Goal: Transaction & Acquisition: Purchase product/service

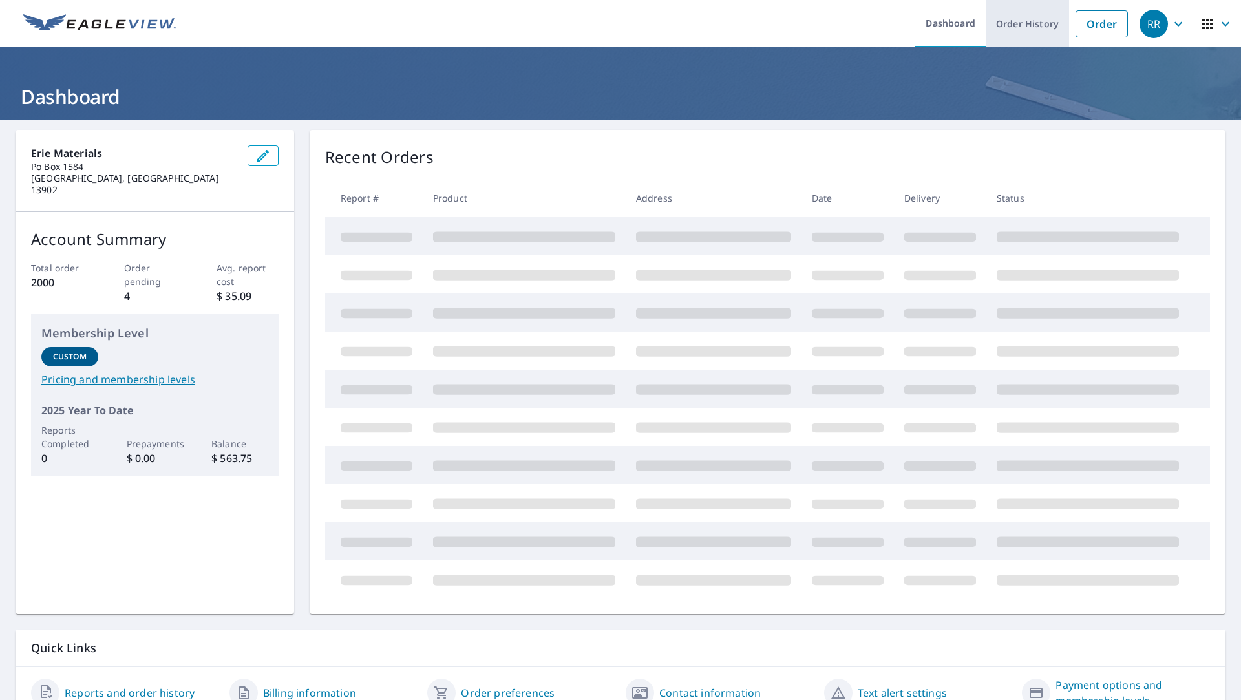
click at [1025, 25] on link "Order History" at bounding box center [1026, 23] width 83 height 47
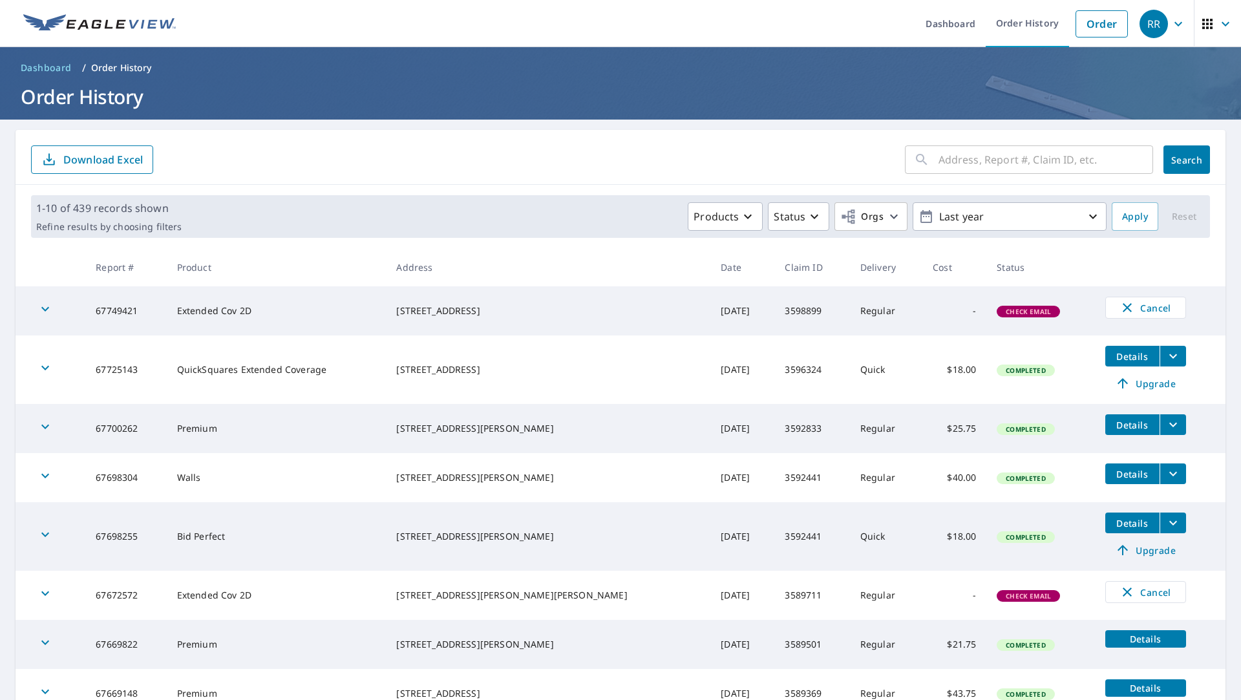
click at [1043, 163] on input "text" at bounding box center [1045, 159] width 215 height 36
type input "104 [PERSON_NAME]"
click button "Search" at bounding box center [1186, 159] width 47 height 28
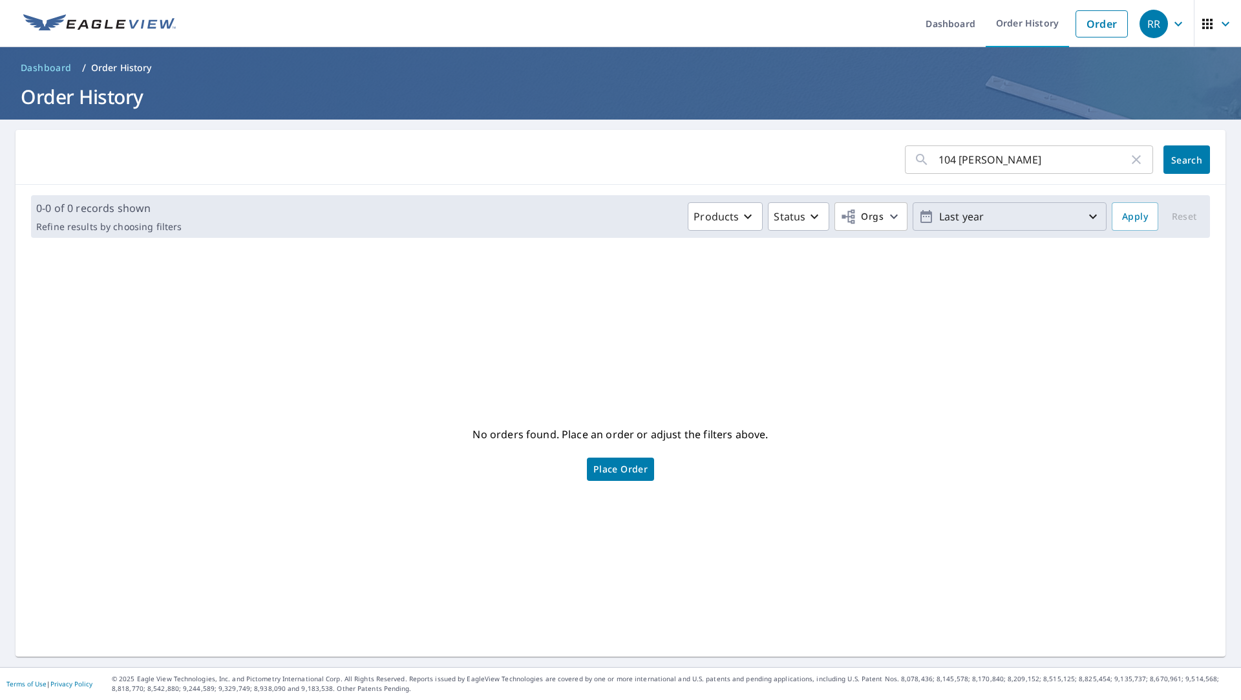
click at [967, 228] on button "Last year" at bounding box center [1009, 216] width 194 height 28
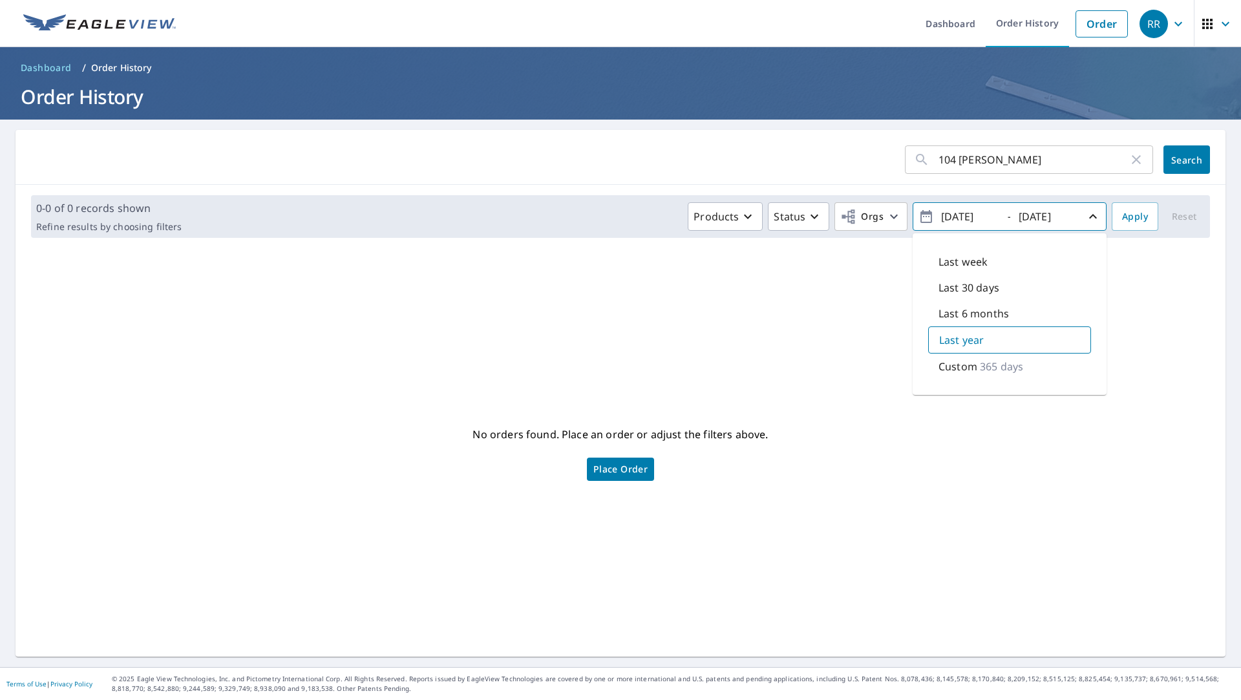
click at [966, 288] on p "Last 30 days" at bounding box center [968, 288] width 61 height 16
type input "[DATE]"
click at [1190, 163] on span "Search" at bounding box center [1186, 160] width 26 height 12
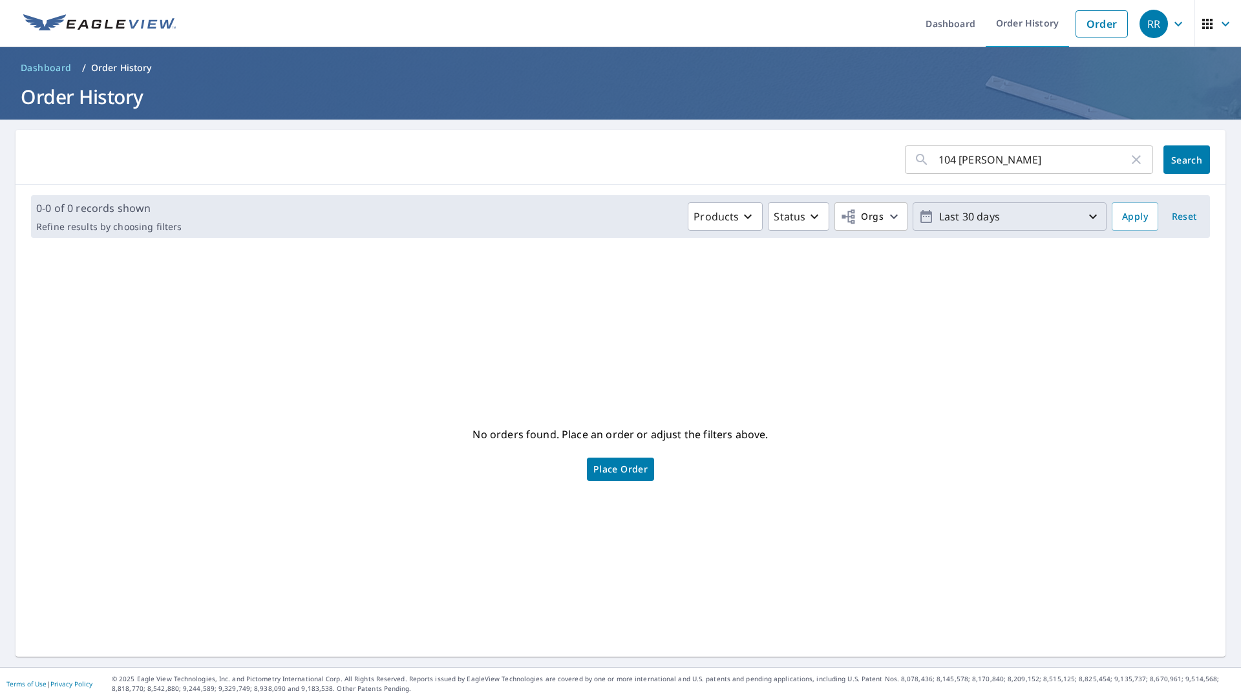
click at [987, 223] on p "Last 30 days" at bounding box center [1009, 216] width 151 height 23
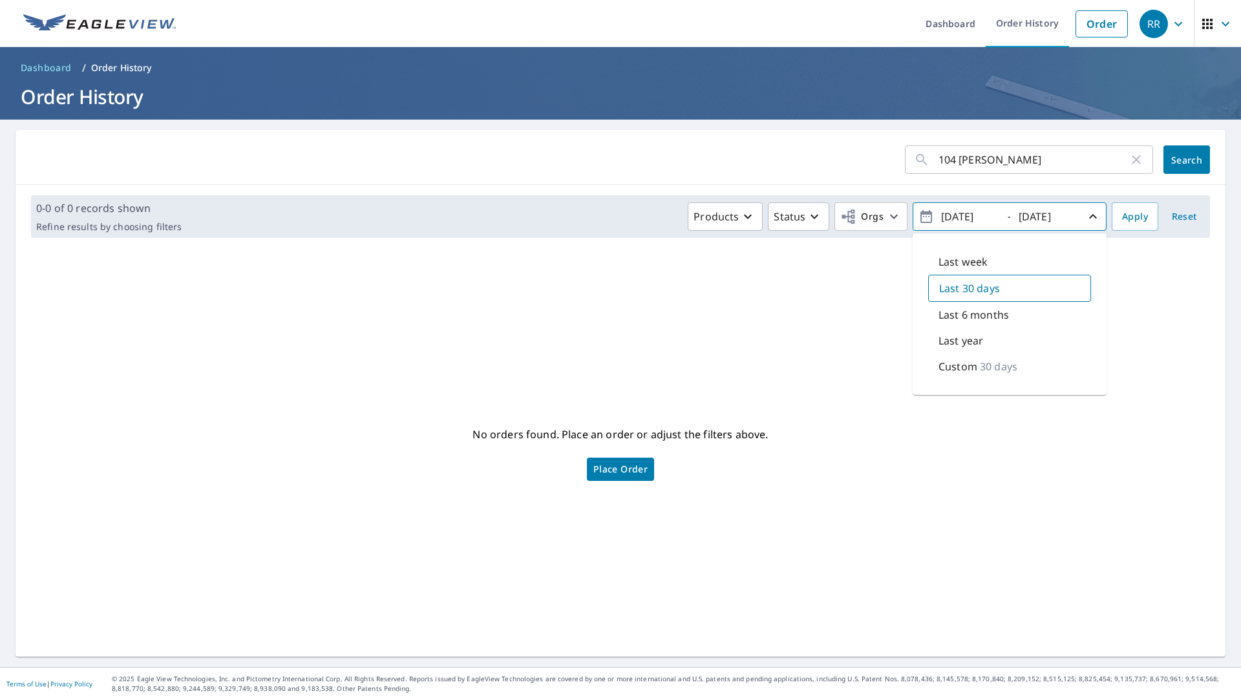
click at [980, 313] on p "Last 6 months" at bounding box center [973, 315] width 70 height 16
type input "[DATE]"
click at [1173, 161] on span "Search" at bounding box center [1186, 160] width 26 height 12
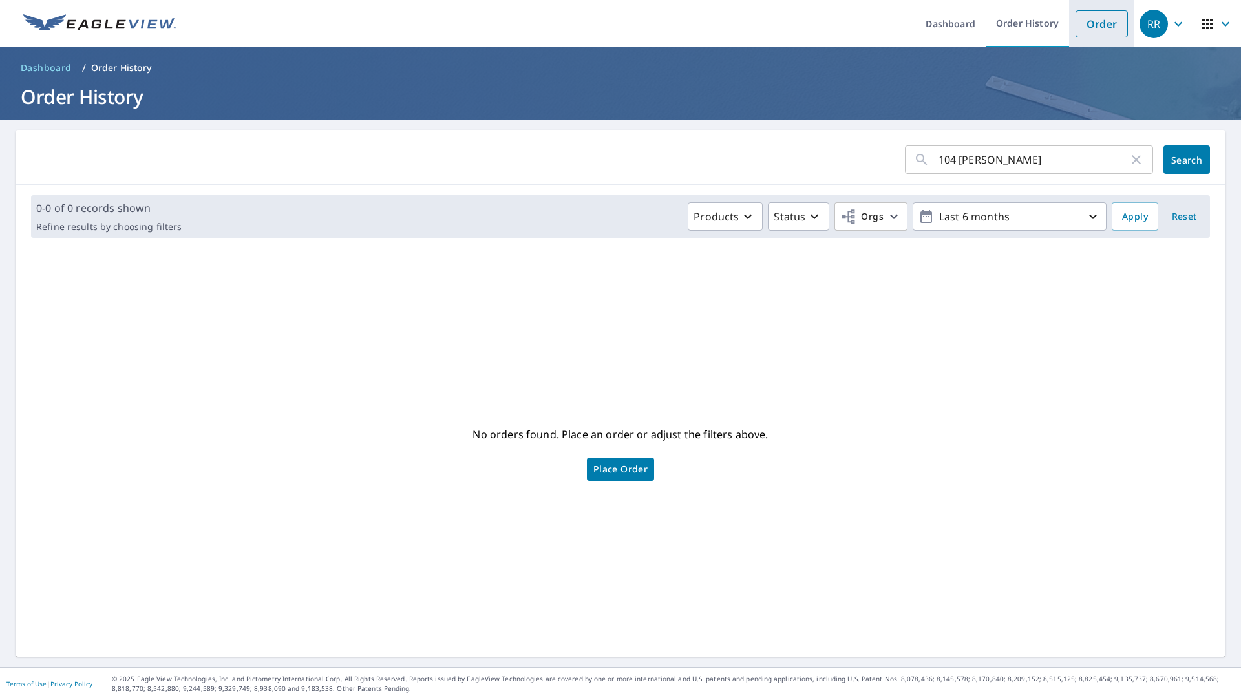
click at [1098, 30] on link "Order" at bounding box center [1101, 23] width 52 height 27
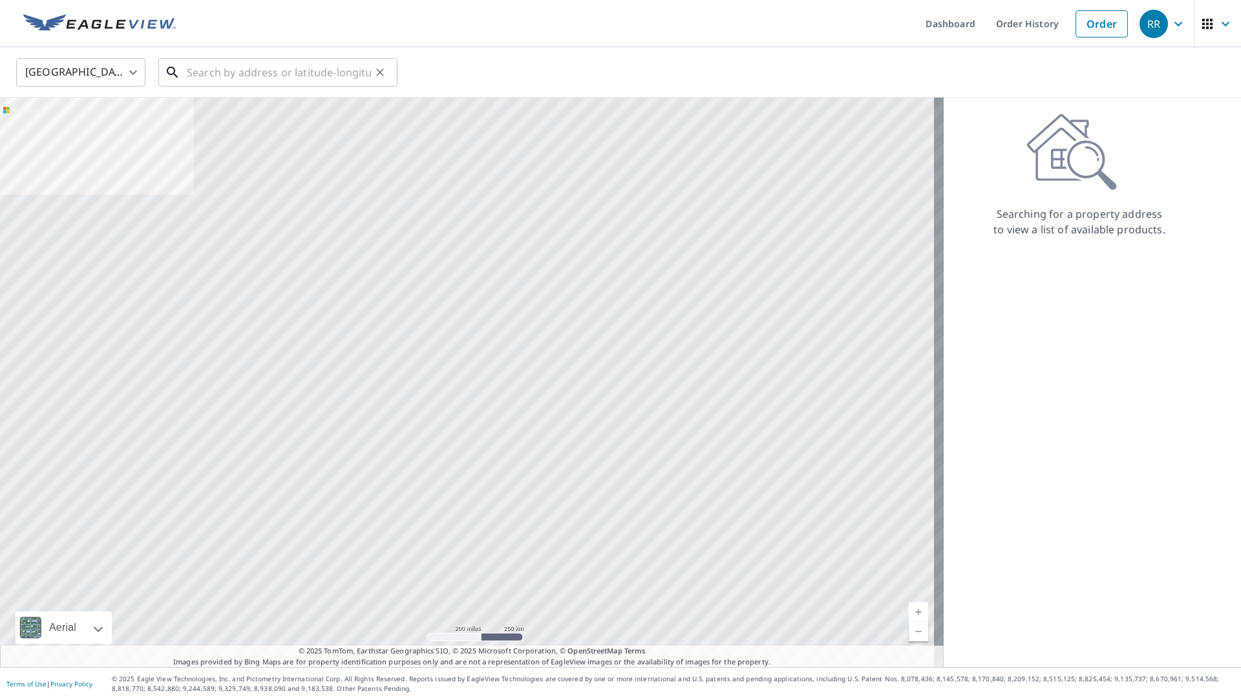
click at [239, 77] on input "text" at bounding box center [279, 72] width 184 height 36
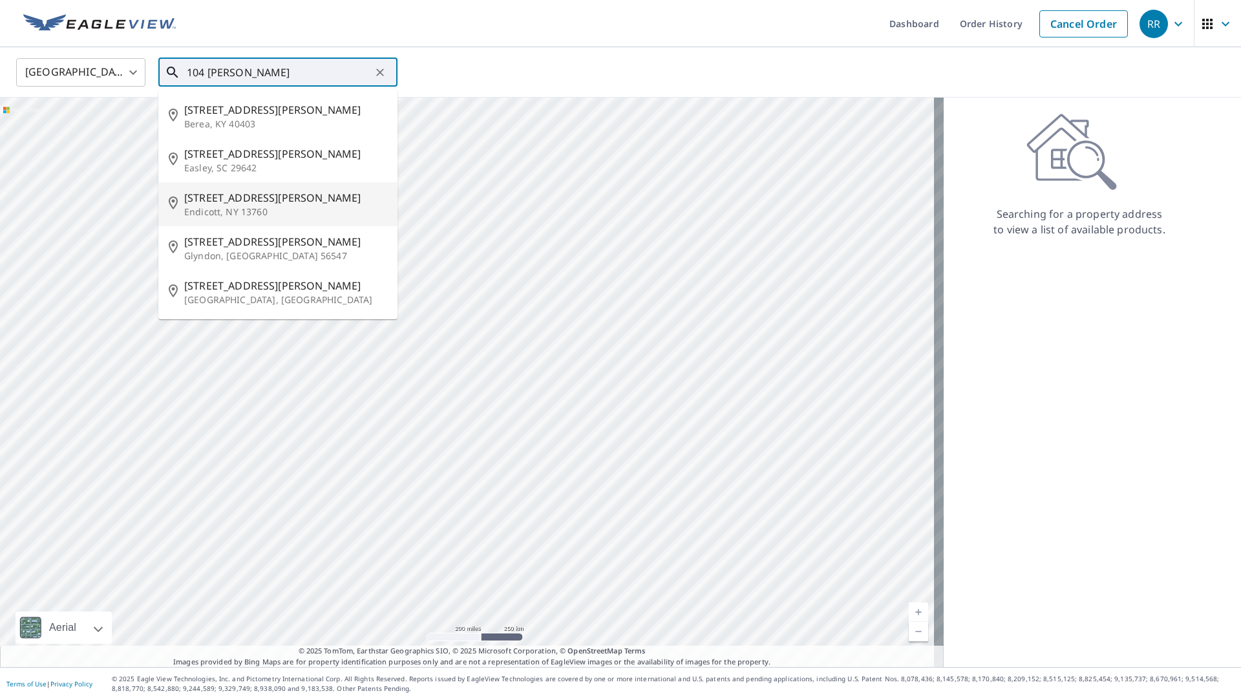
click at [272, 199] on span "[STREET_ADDRESS][PERSON_NAME]" at bounding box center [285, 198] width 203 height 16
type input "[STREET_ADDRESS][PERSON_NAME]"
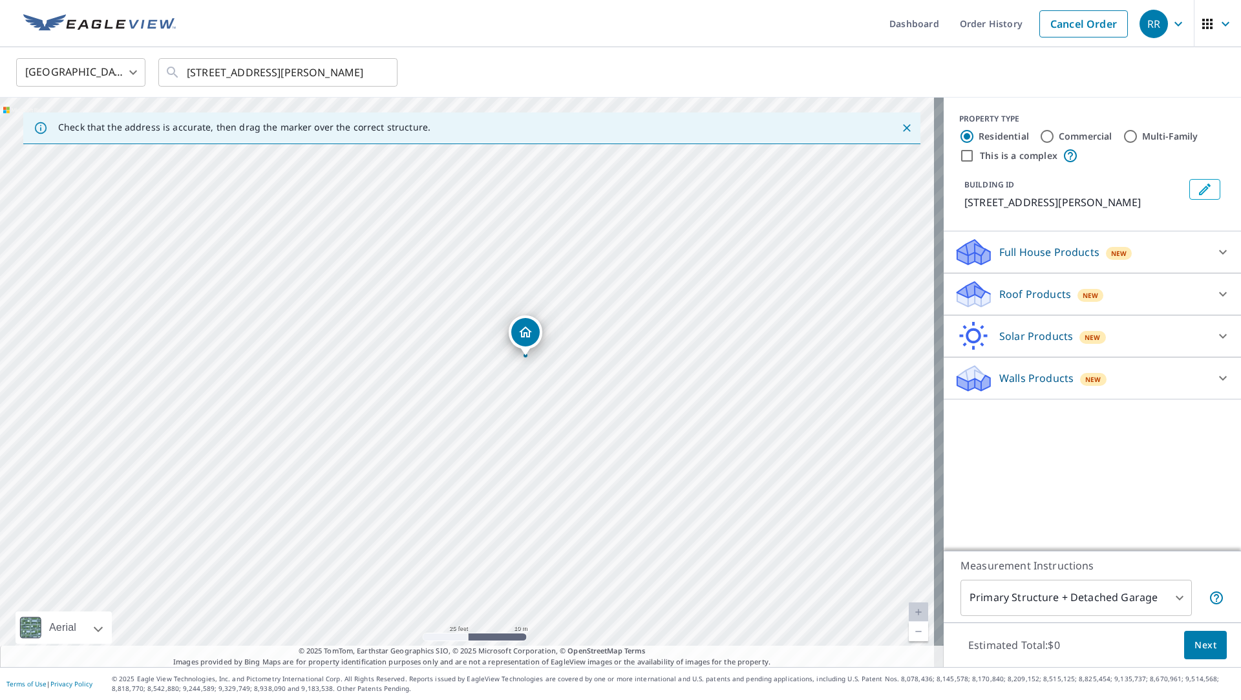
drag, startPoint x: 437, startPoint y: 445, endPoint x: 496, endPoint y: 420, distance: 63.1
click at [496, 420] on div "[STREET_ADDRESS][PERSON_NAME]" at bounding box center [471, 382] width 943 height 569
click at [1085, 378] on span "New" at bounding box center [1093, 379] width 16 height 10
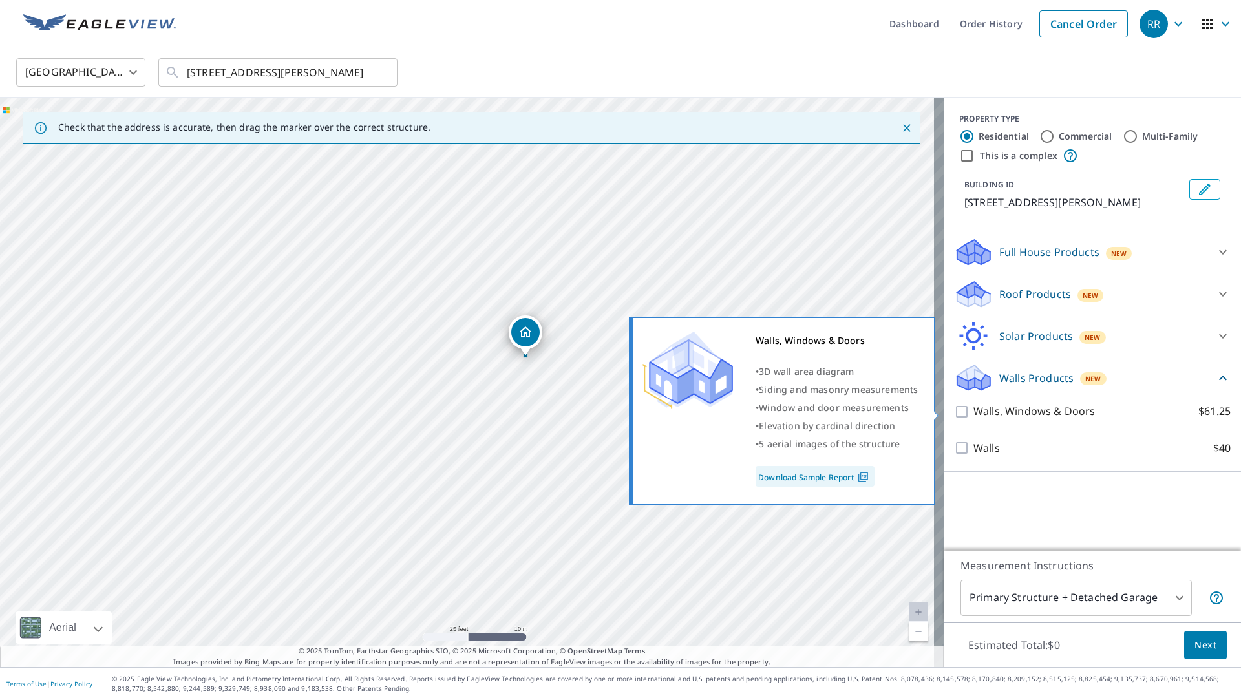
click at [1047, 415] on p "Walls, Windows & Doors" at bounding box center [1033, 411] width 121 height 16
click at [973, 415] on input "Walls, Windows & Doors $61.25" at bounding box center [963, 412] width 19 height 16
checkbox input "true"
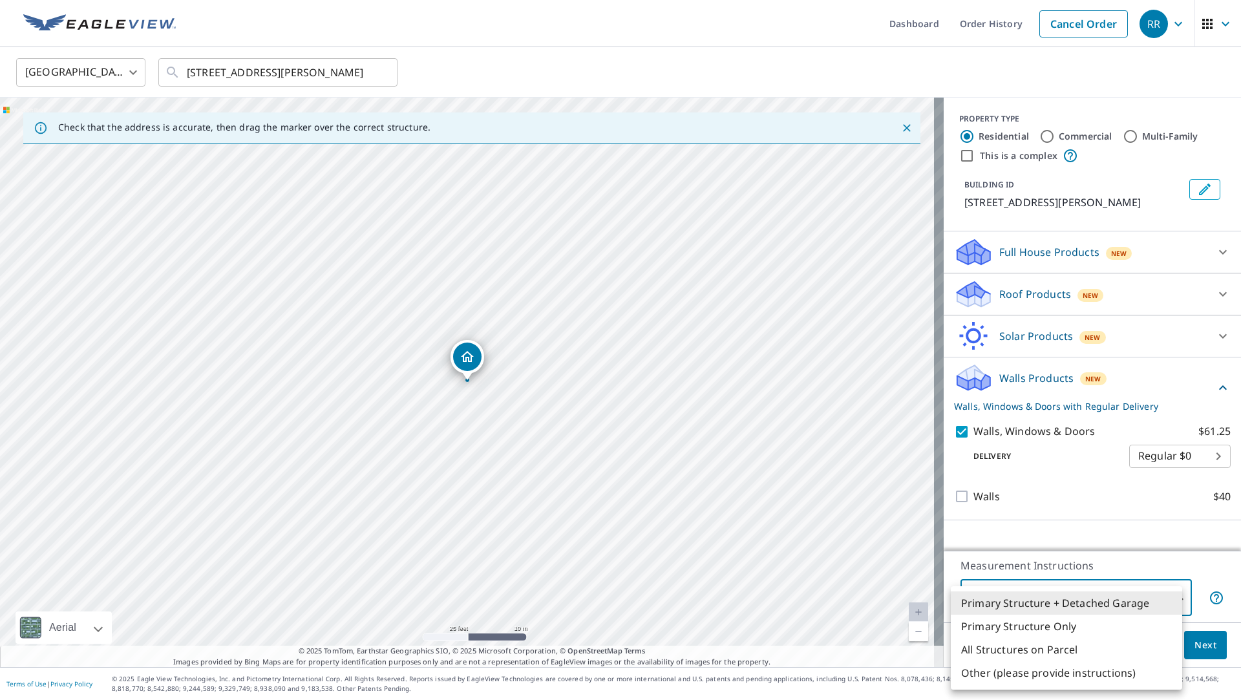
click at [1059, 593] on body "RR RR Dashboard Order History Cancel Order RR [GEOGRAPHIC_DATA] [GEOGRAPHIC_DAT…" at bounding box center [620, 350] width 1241 height 700
click at [1060, 623] on li "Primary Structure Only" at bounding box center [1065, 625] width 231 height 23
type input "2"
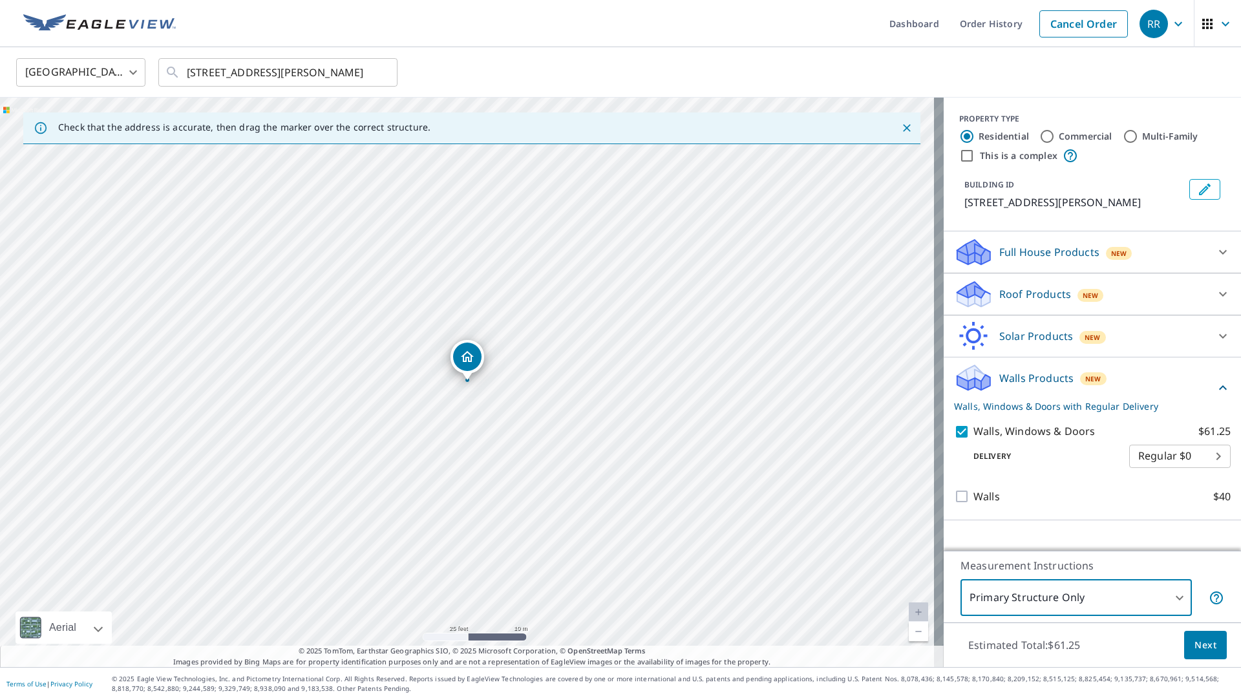
click at [1200, 653] on button "Next" at bounding box center [1205, 645] width 43 height 29
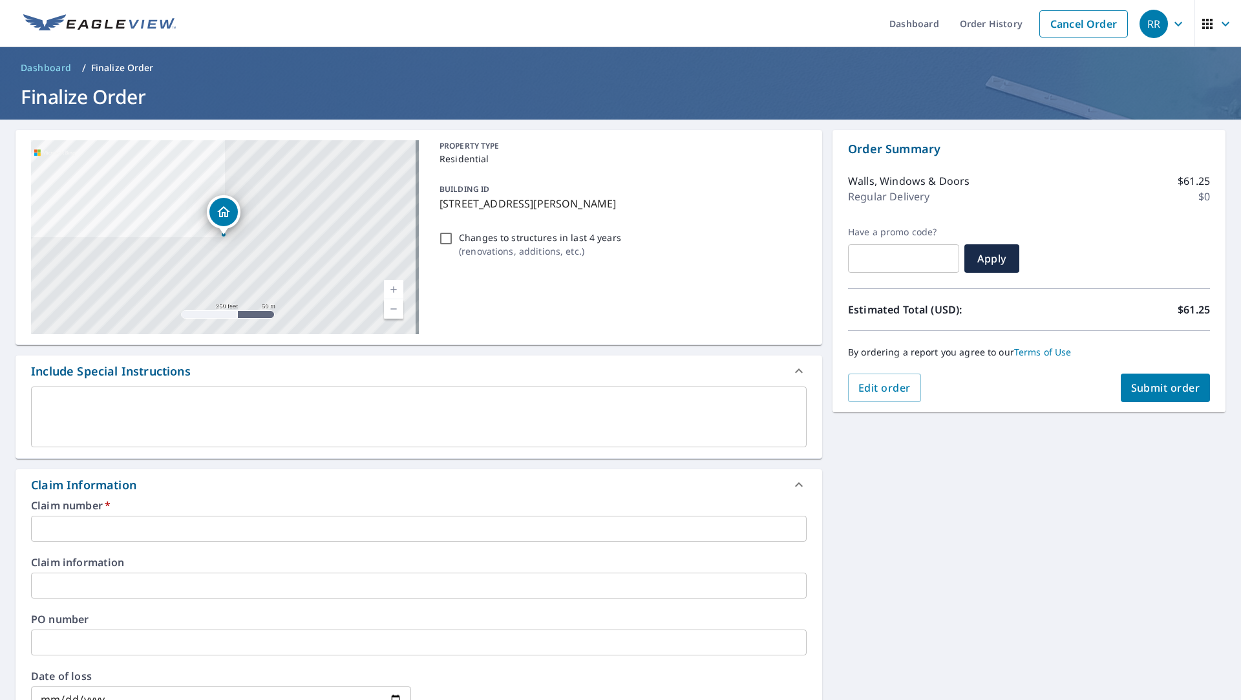
scroll to position [258, 0]
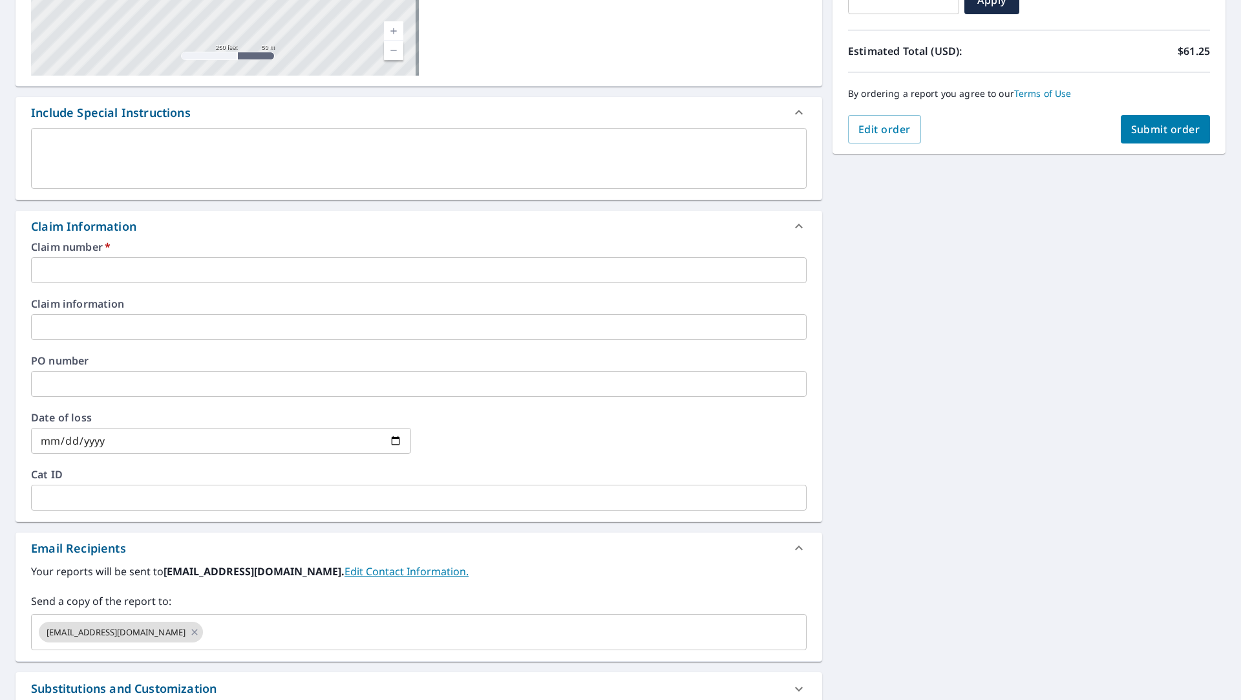
click at [116, 272] on input "text" at bounding box center [418, 270] width 775 height 26
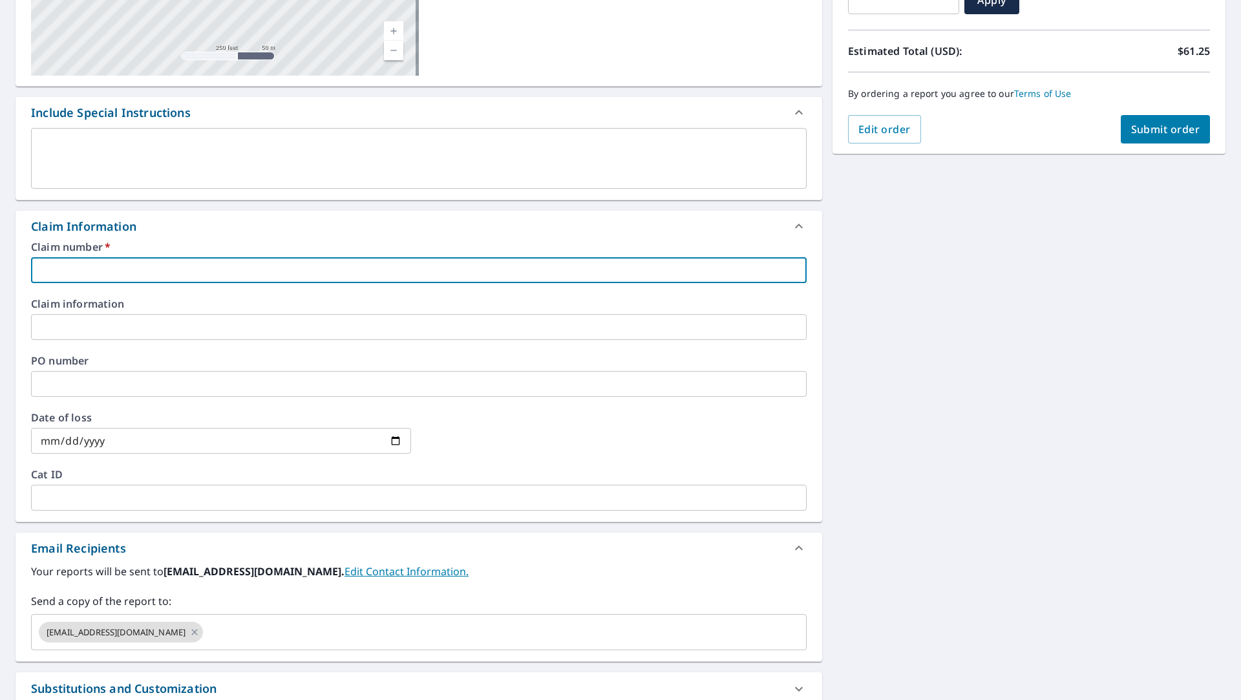
paste input "3599155"
type input "3599155"
checkbox input "true"
type input "3599155"
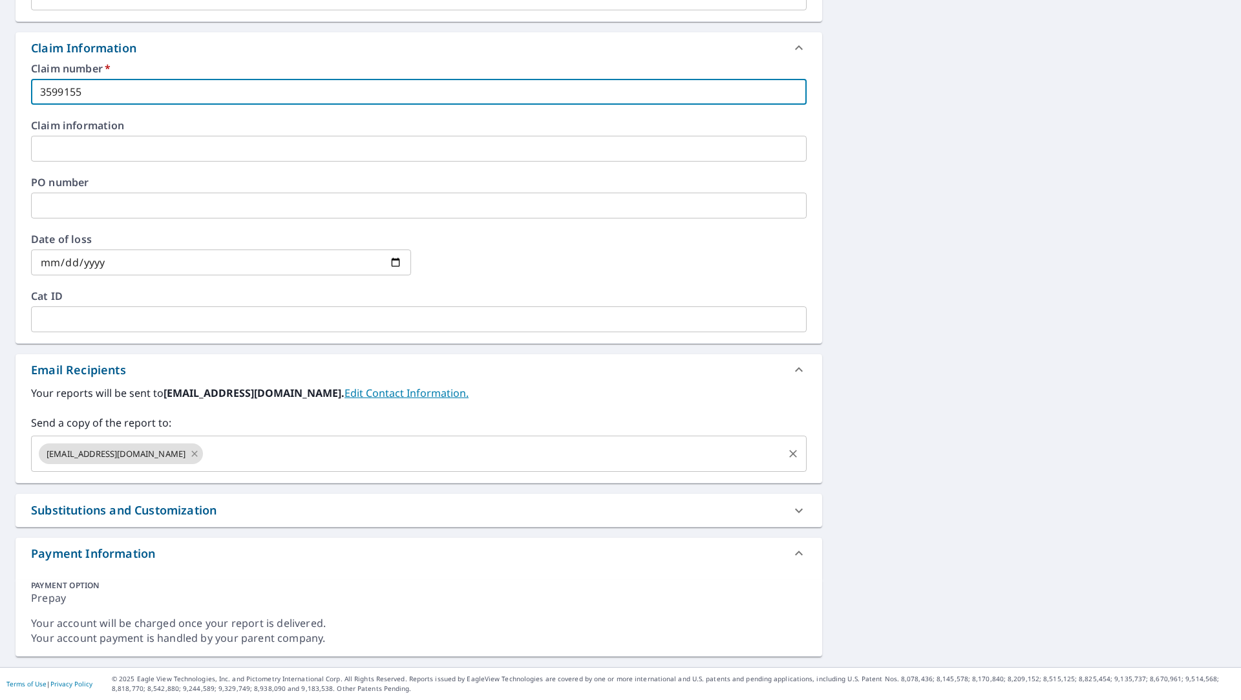
click at [192, 453] on icon at bounding box center [195, 453] width 6 height 6
checkbox input "true"
click at [133, 456] on input "text" at bounding box center [409, 453] width 744 height 25
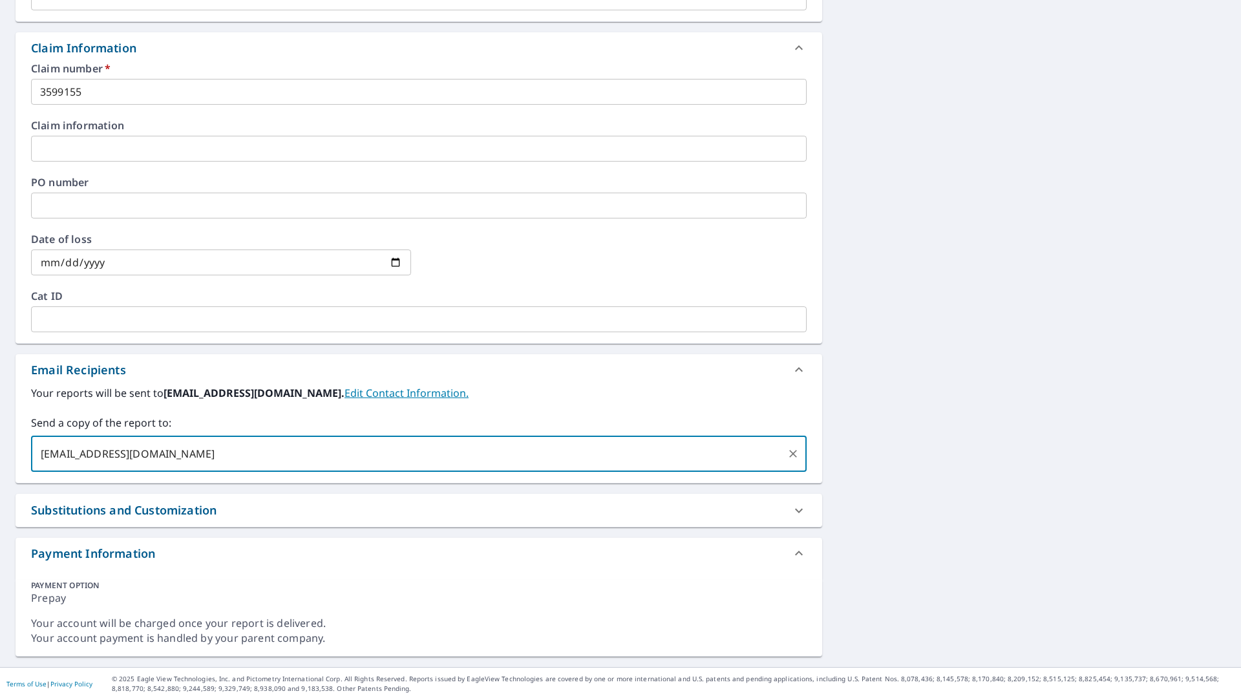
type input "[EMAIL_ADDRESS][DOMAIN_NAME]"
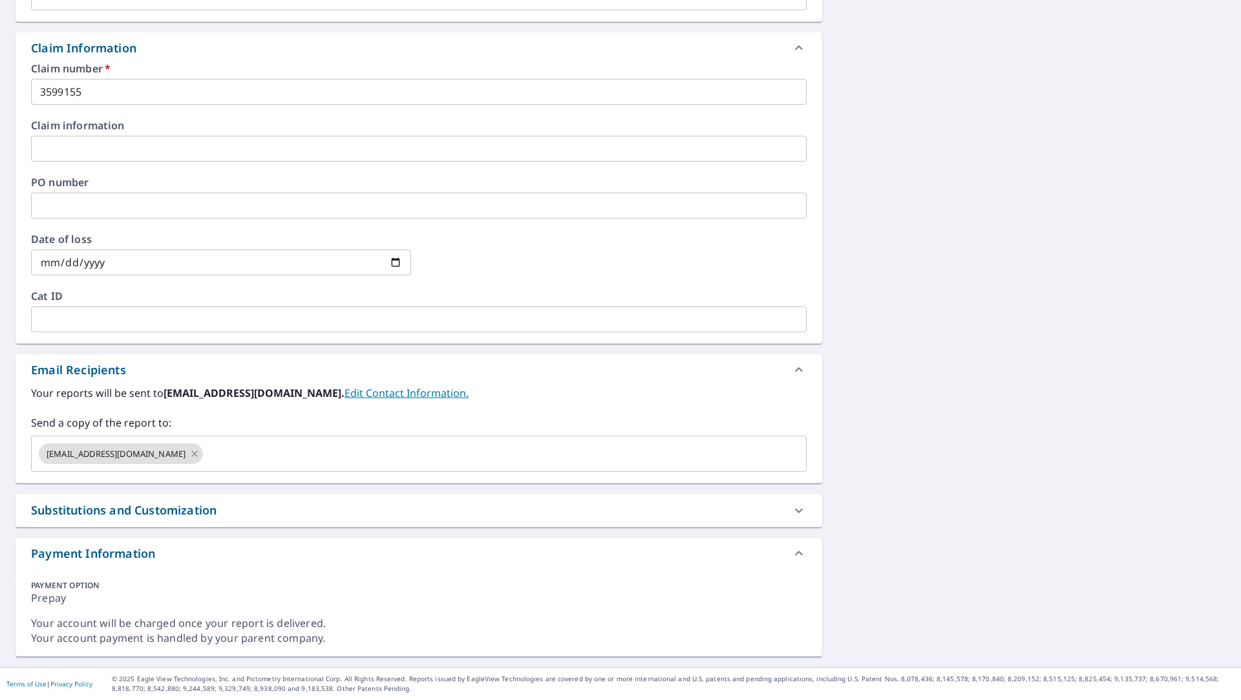
click at [994, 437] on div "[STREET_ADDRESS][PERSON_NAME] A standard road map Aerial A detailed look from a…" at bounding box center [620, 175] width 1241 height 984
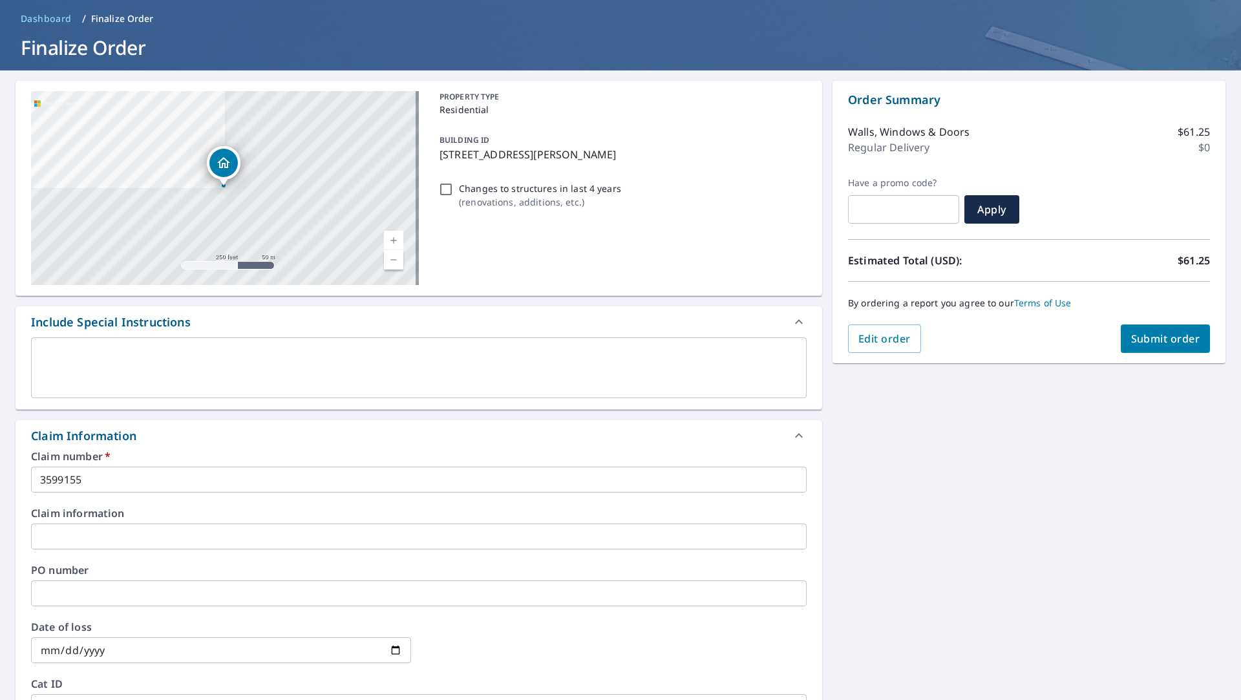
scroll to position [0, 0]
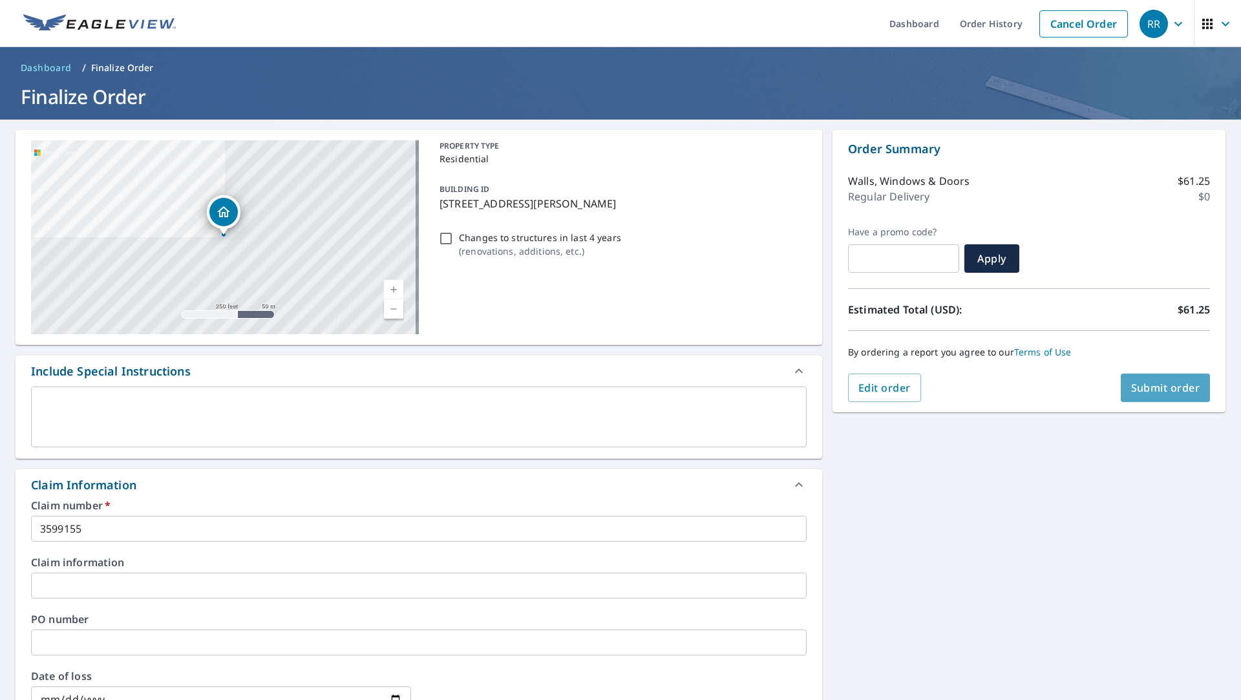
click at [1149, 393] on span "Submit order" at bounding box center [1165, 388] width 69 height 14
checkbox input "true"
